Goal: Navigation & Orientation: Understand site structure

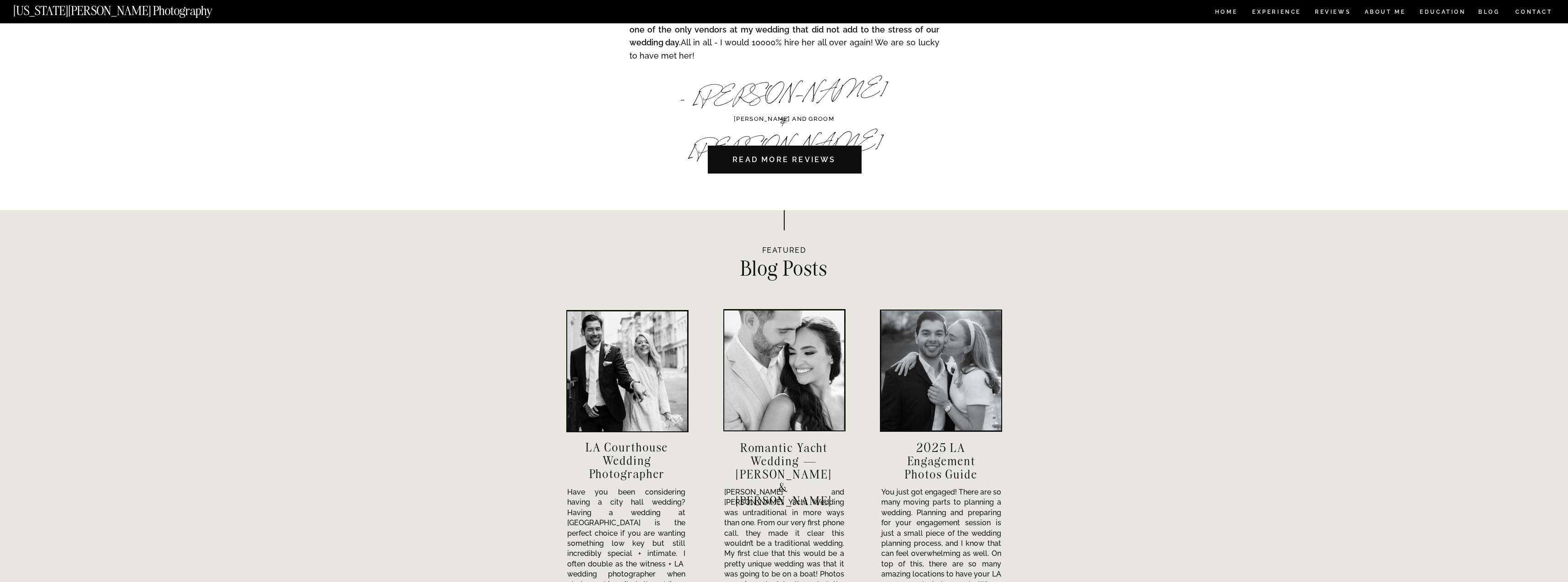
scroll to position [2805, 0]
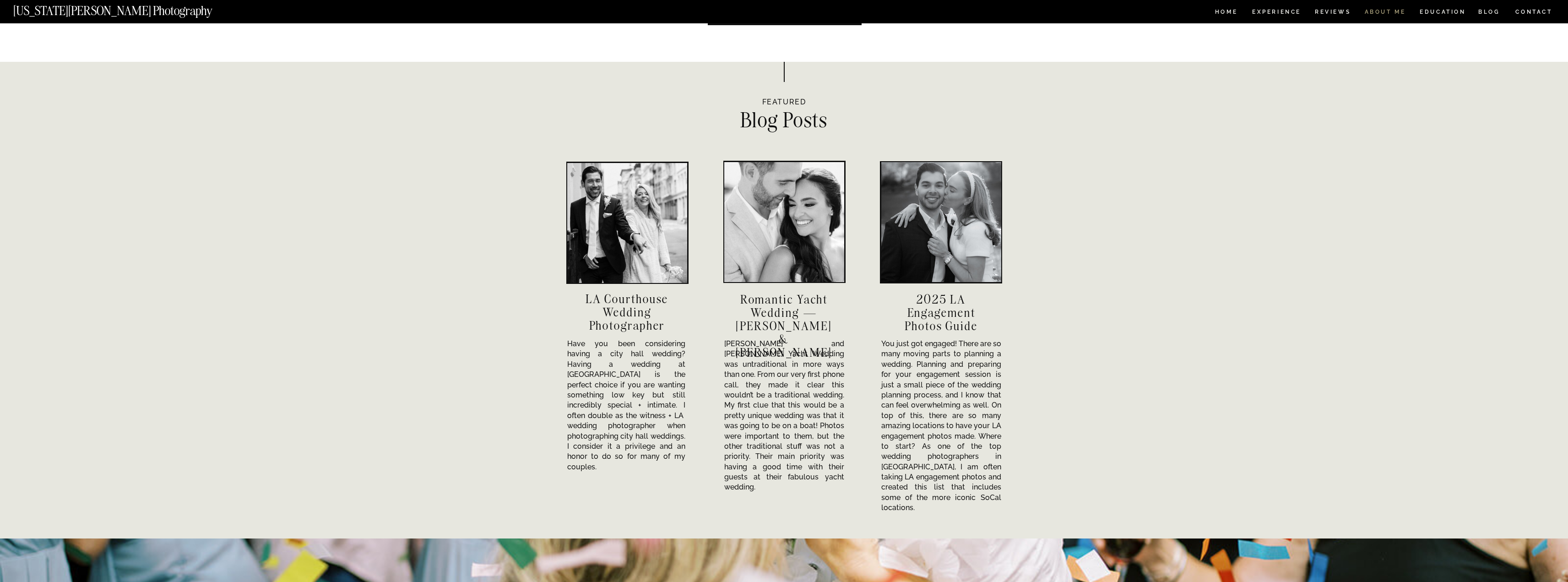
click at [1374, 9] on nav "ABOUT ME" at bounding box center [1385, 13] width 41 height 8
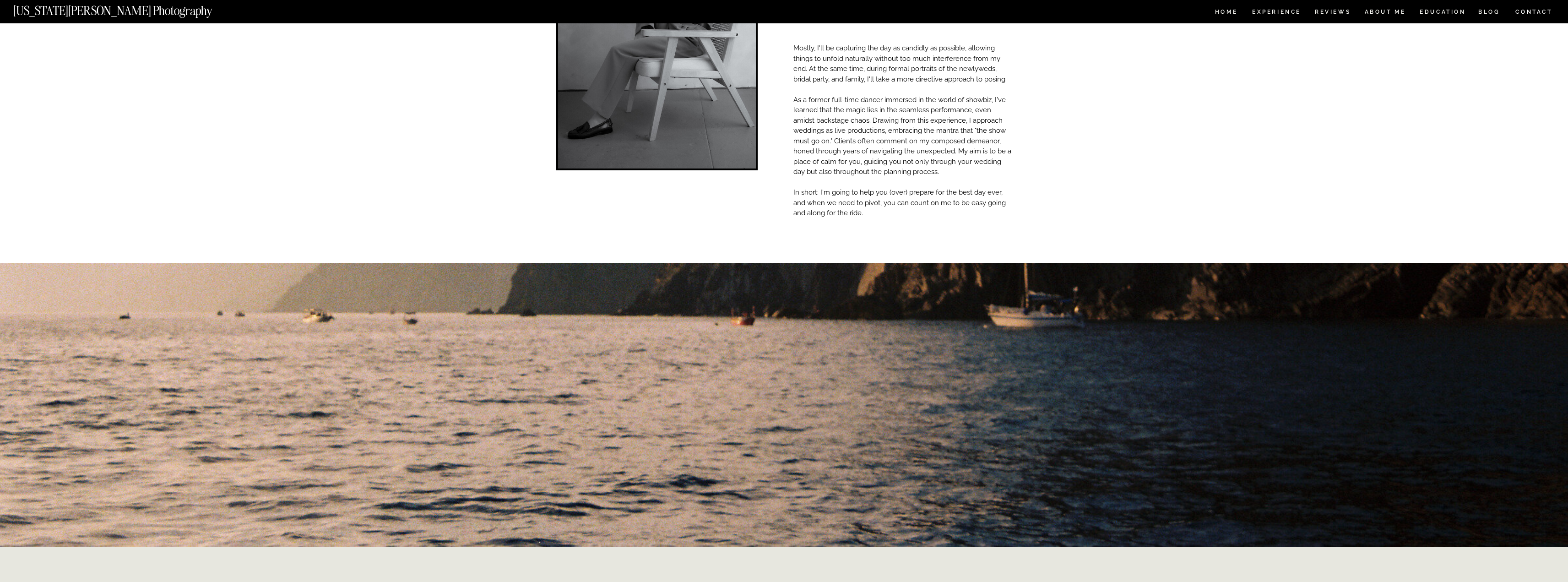
scroll to position [180, 0]
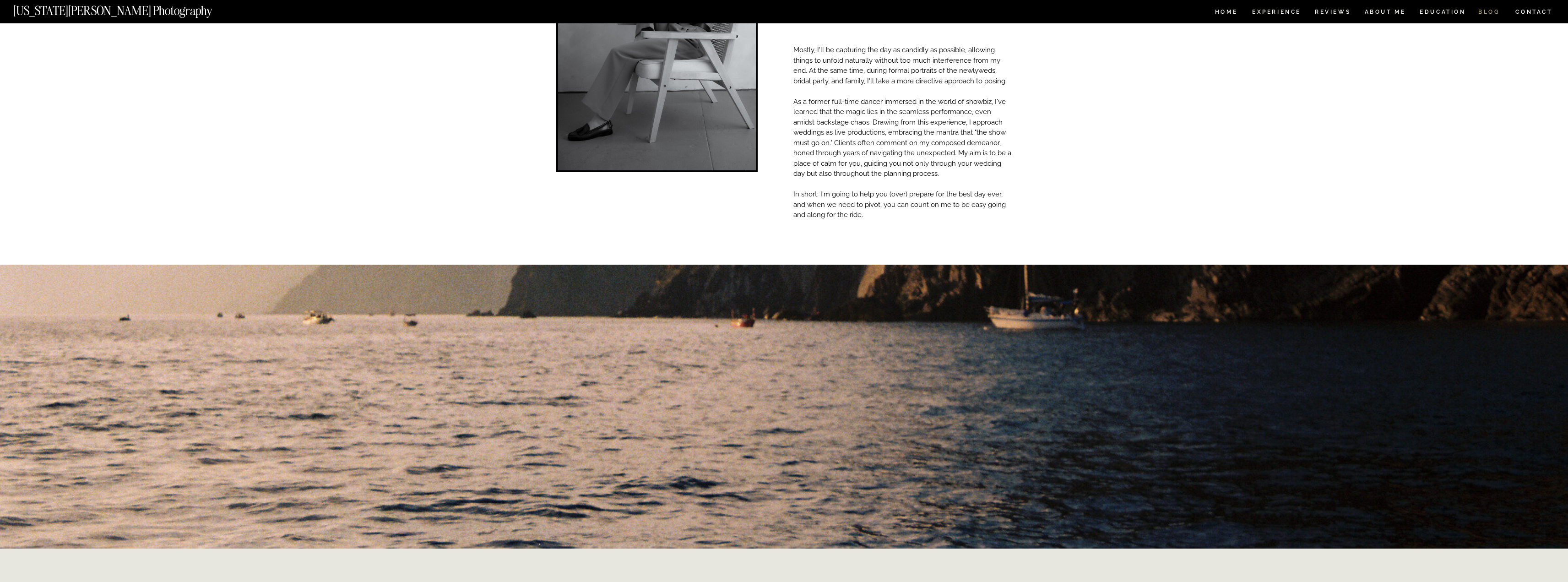
click at [1493, 11] on nav "BLOG" at bounding box center [1489, 13] width 22 height 8
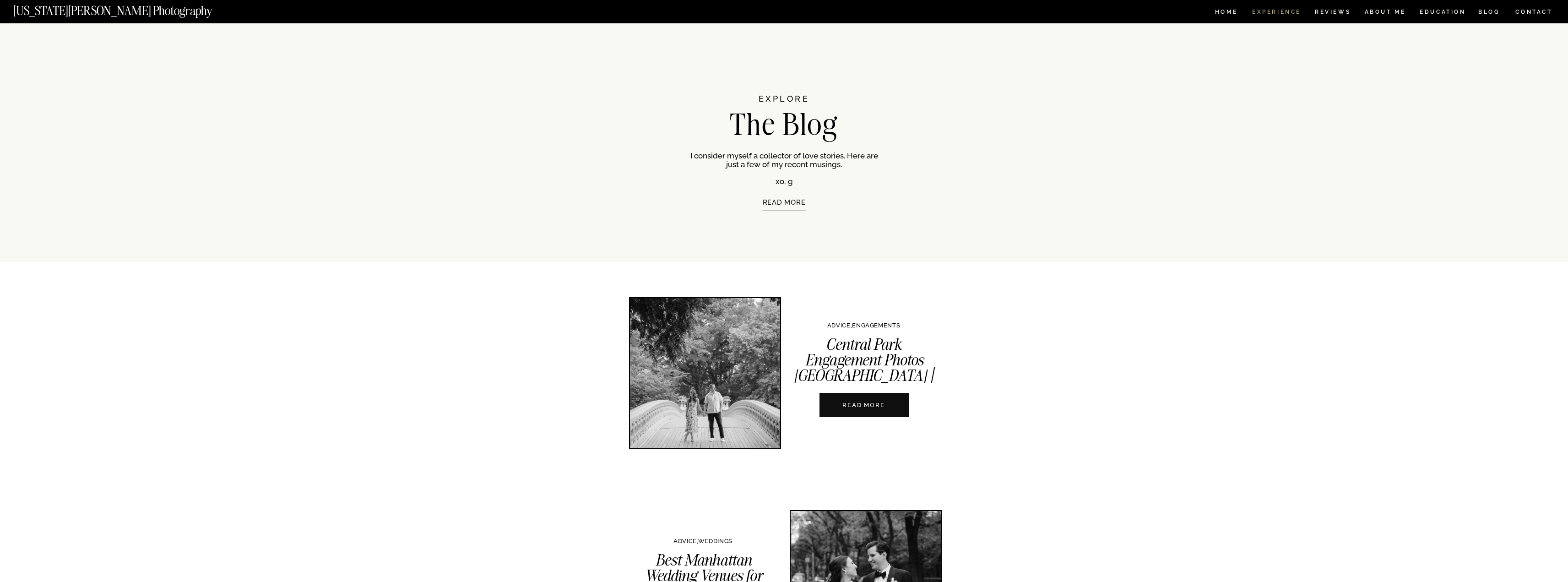
click at [1287, 13] on nav "Experience" at bounding box center [1276, 13] width 48 height 8
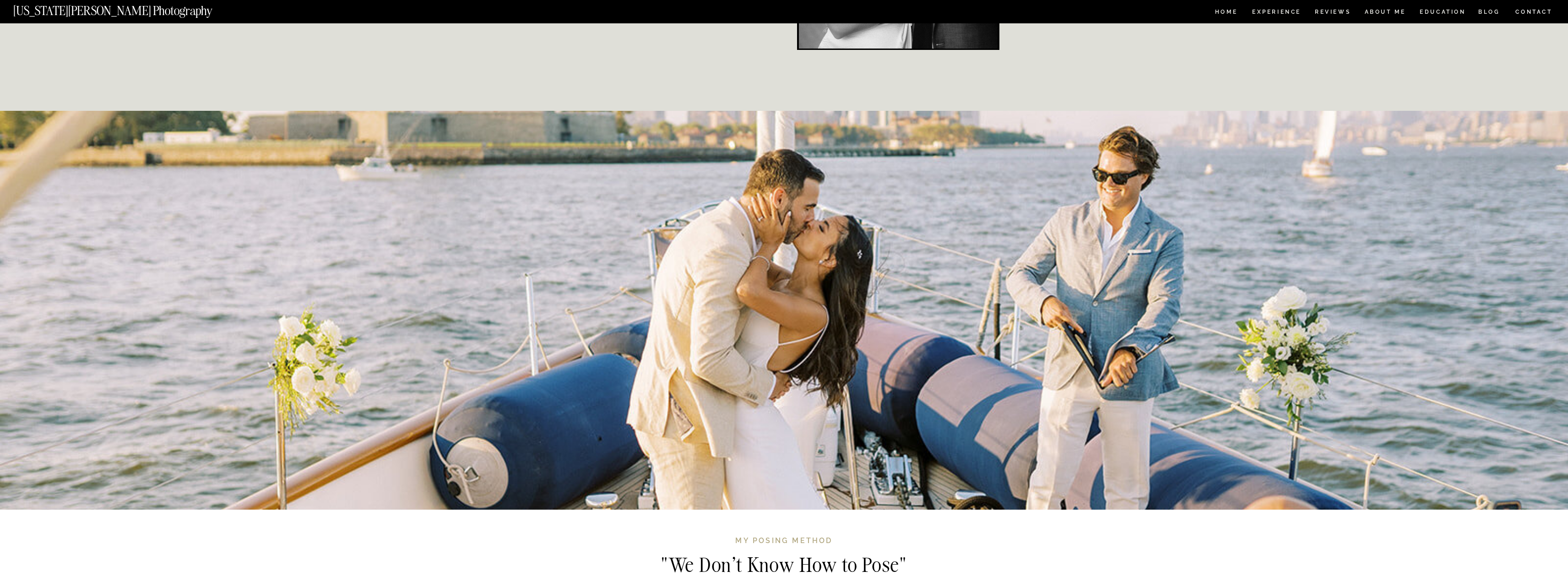
scroll to position [2587, 0]
